Goal: Contribute content

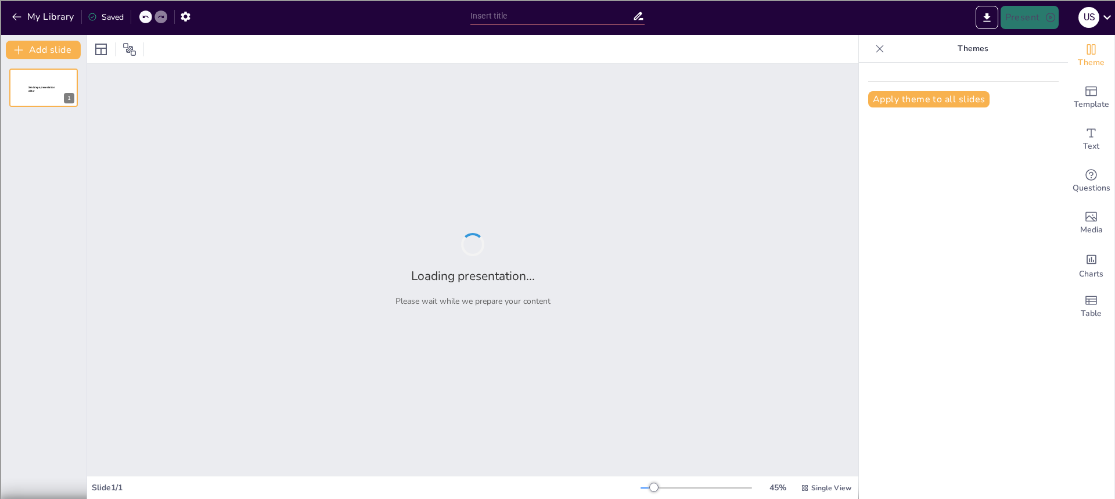
type input "Cash Flow Chaos: The Financial Pitfalls of Blockbuster"
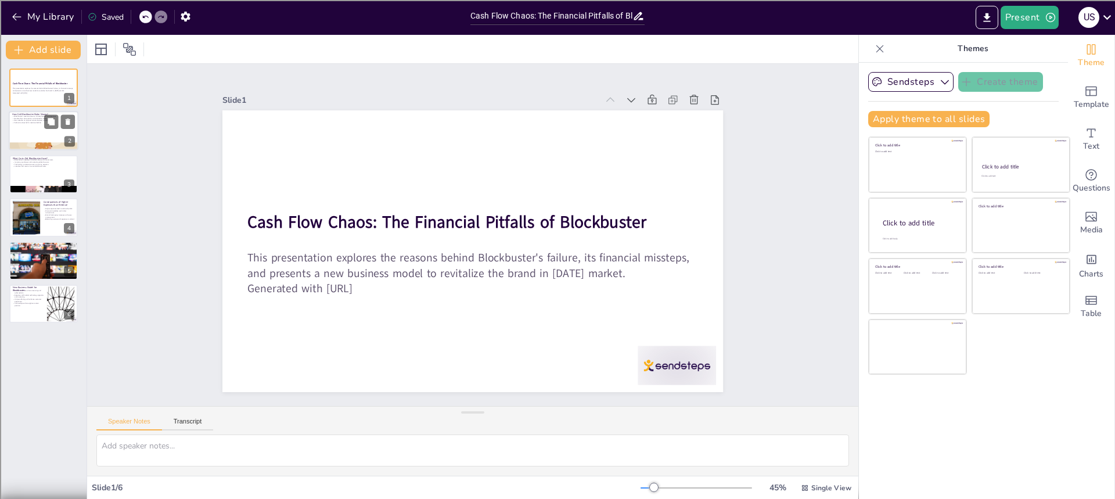
click at [59, 118] on div at bounding box center [59, 122] width 31 height 14
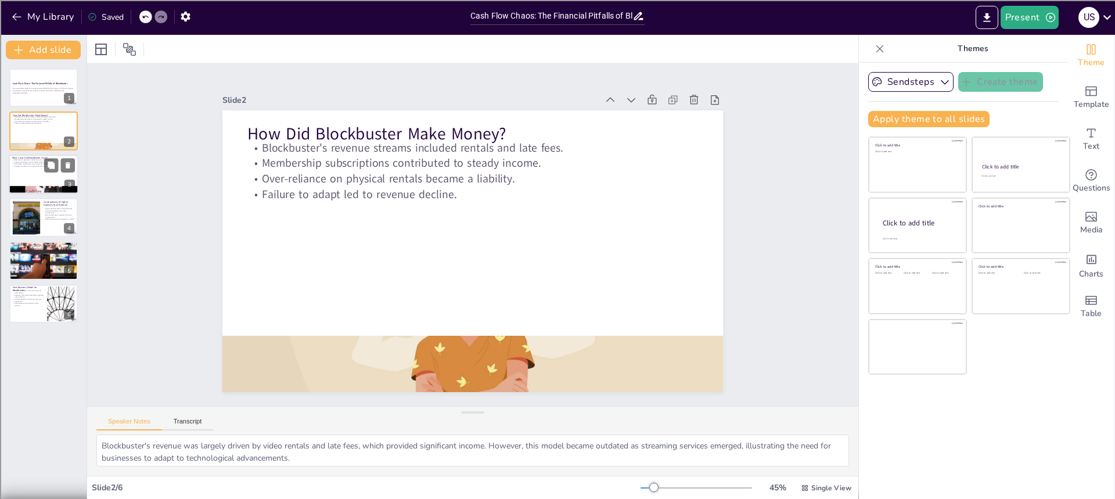
click at [34, 172] on div at bounding box center [44, 173] width 70 height 39
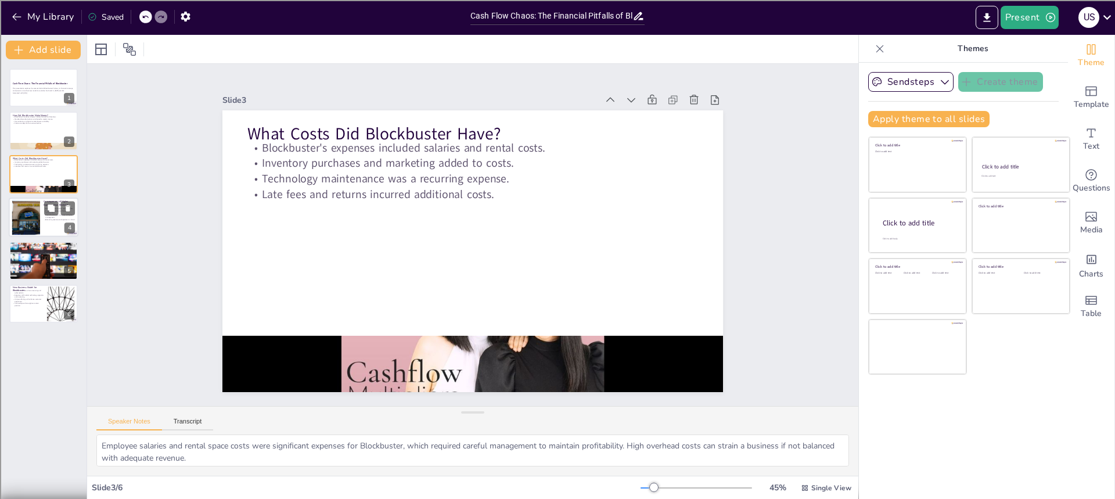
click at [26, 207] on div at bounding box center [26, 217] width 63 height 35
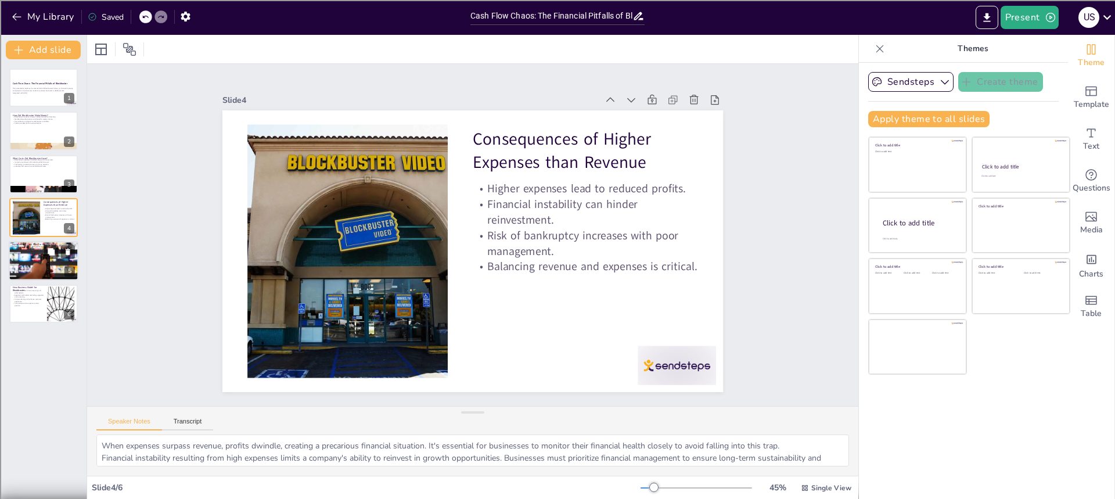
click at [39, 263] on div at bounding box center [44, 260] width 70 height 46
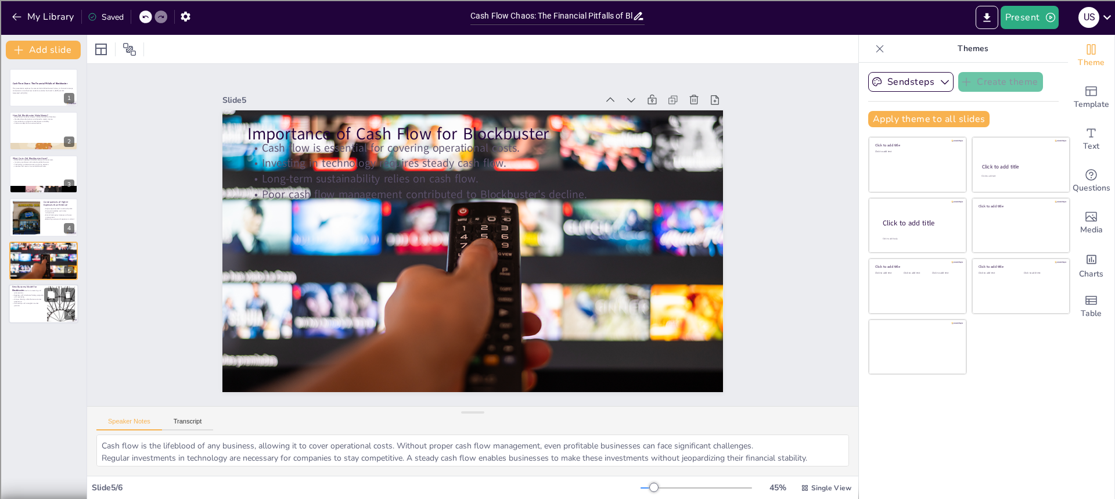
click at [27, 286] on p "New Business Model for Blockbuster" at bounding box center [27, 288] width 31 height 6
type textarea "The new revenue model focuses on streaming services and subscription plans, whi…"
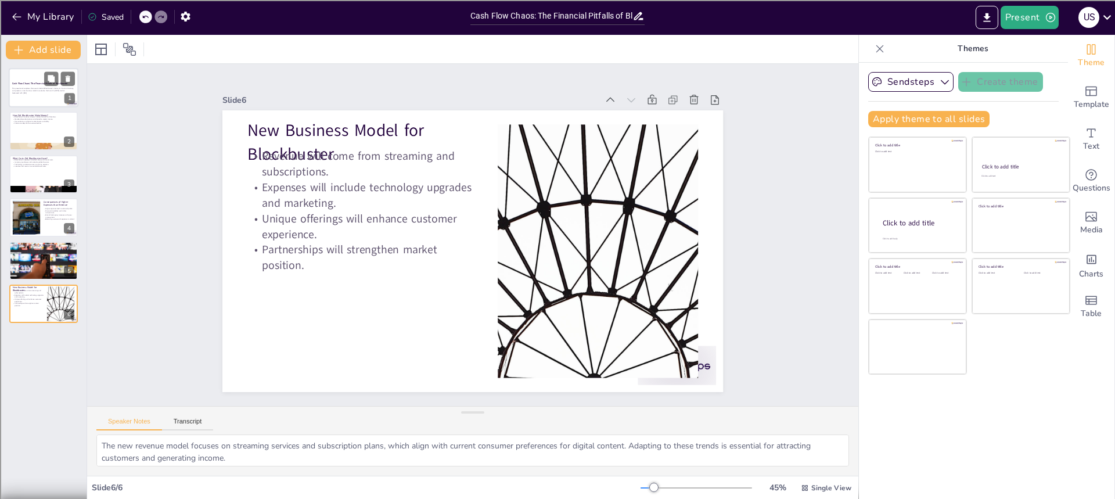
click at [24, 96] on div at bounding box center [44, 87] width 70 height 39
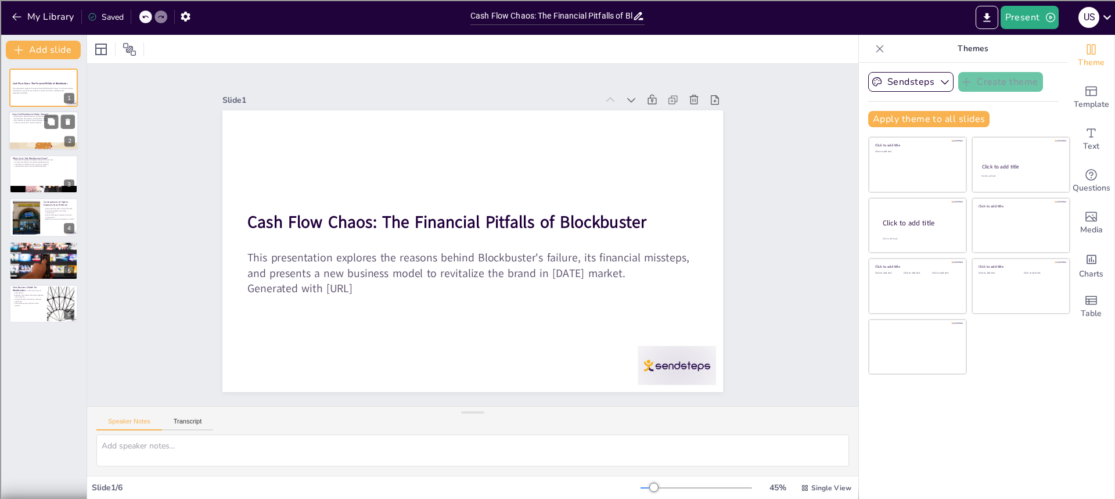
click at [15, 141] on div at bounding box center [44, 130] width 70 height 39
type textarea "Blockbuster's revenue was largely driven by video rentals and late fees, which …"
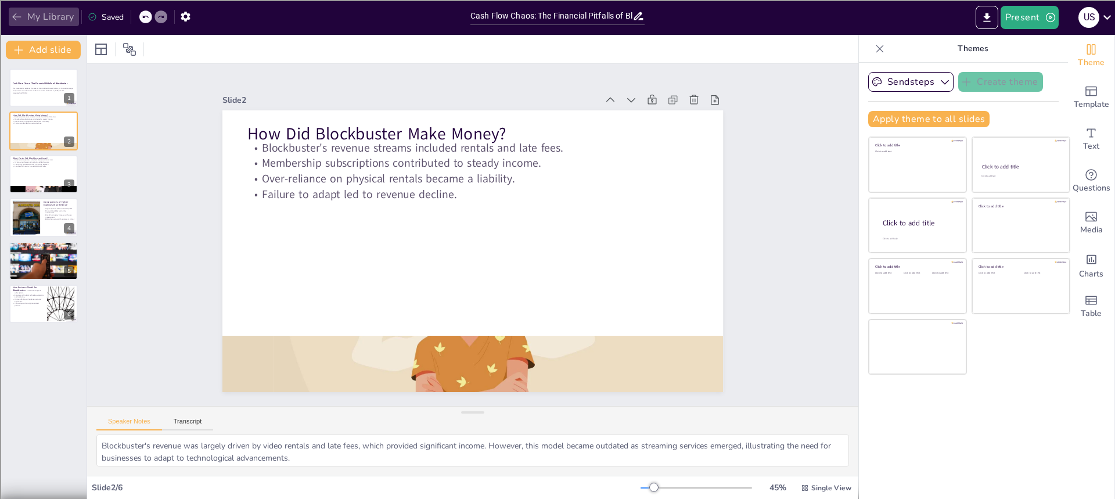
click at [18, 19] on icon "button" at bounding box center [17, 17] width 12 height 12
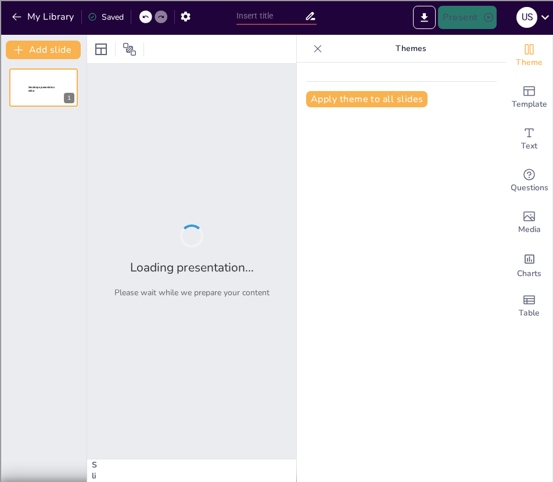
type input "Reimagining Blockbuster: A New Business Model for Success"
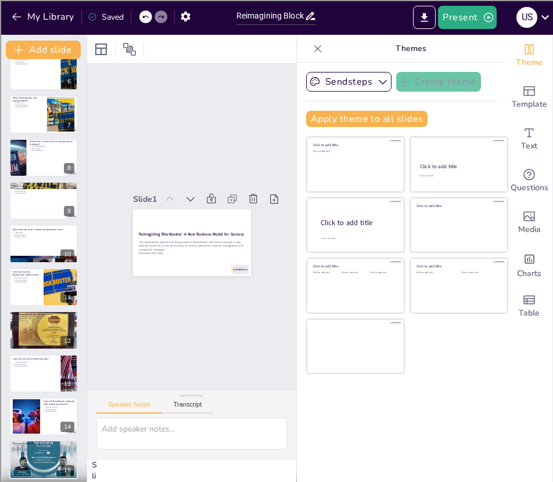
scroll to position [239, 0]
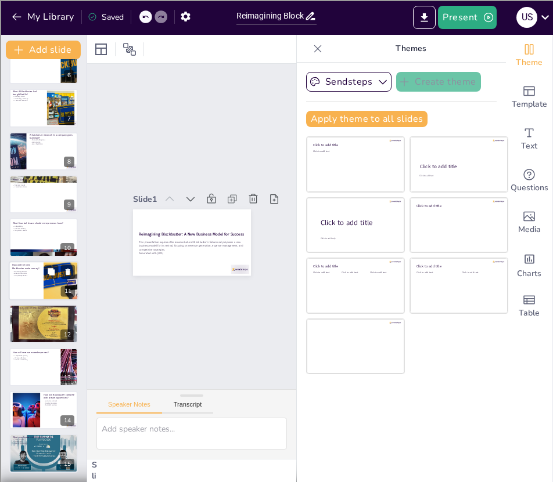
click at [16, 278] on div at bounding box center [44, 280] width 70 height 39
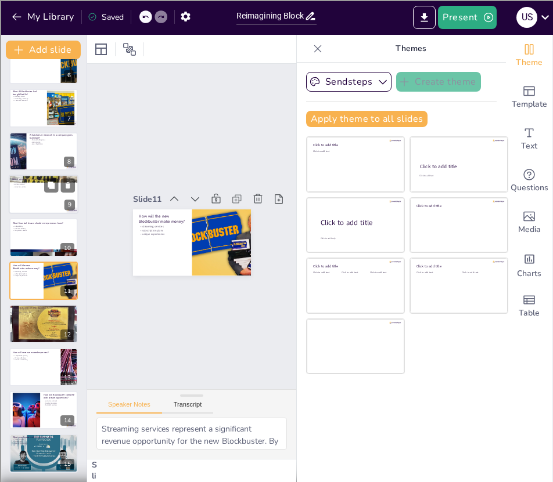
click at [44, 201] on div at bounding box center [44, 194] width 70 height 39
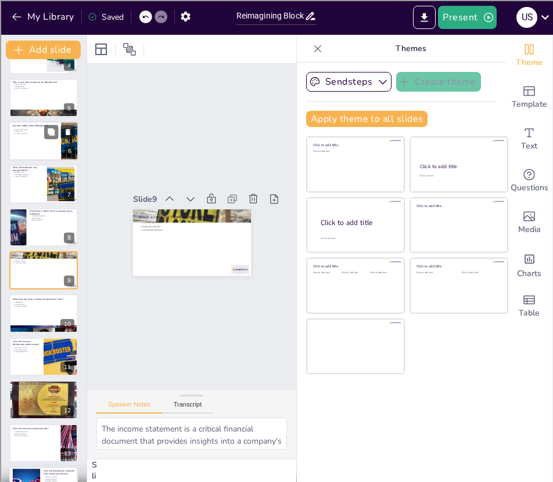
click at [37, 154] on div at bounding box center [44, 140] width 70 height 39
type textarea "The subscription model offered by Netflix provided a level of convenience that …"
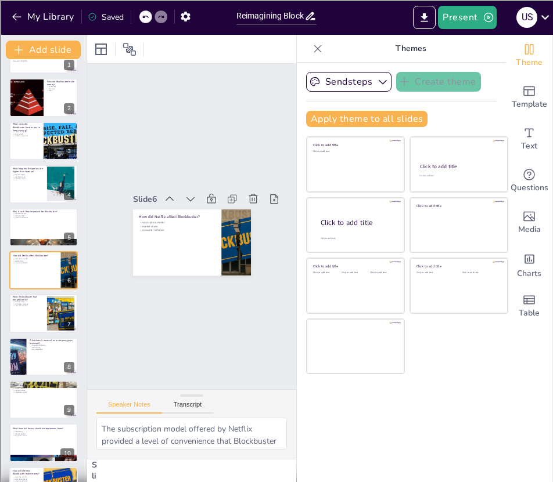
scroll to position [0, 0]
